Goal: Navigation & Orientation: Find specific page/section

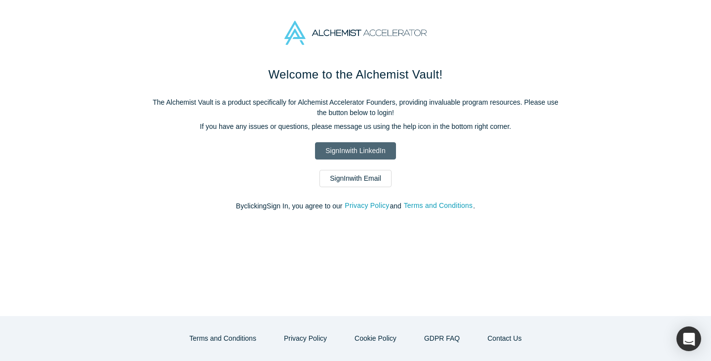
click at [351, 146] on link "Sign In with LinkedIn" at bounding box center [355, 150] width 80 height 17
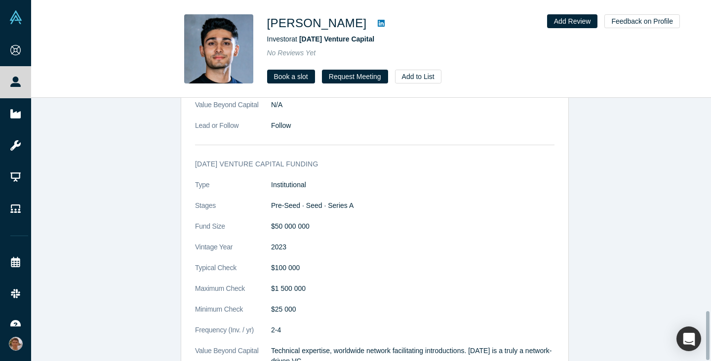
scroll to position [1148, 0]
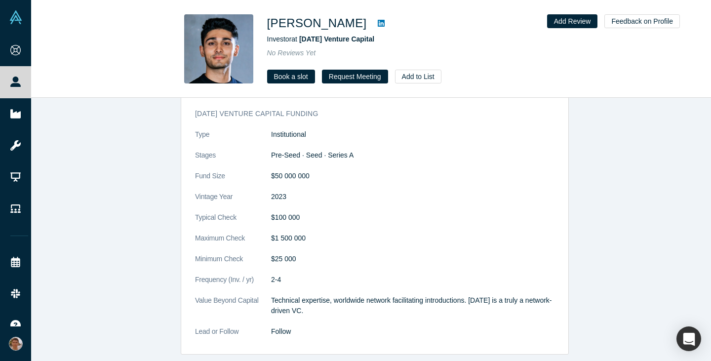
click at [378, 24] on icon at bounding box center [381, 23] width 7 height 8
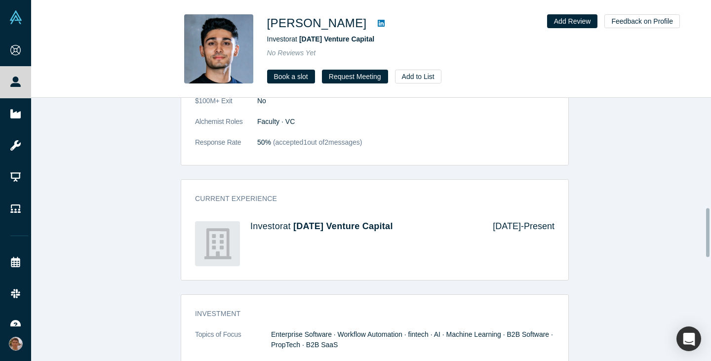
scroll to position [590, 0]
